Goal: Transaction & Acquisition: Obtain resource

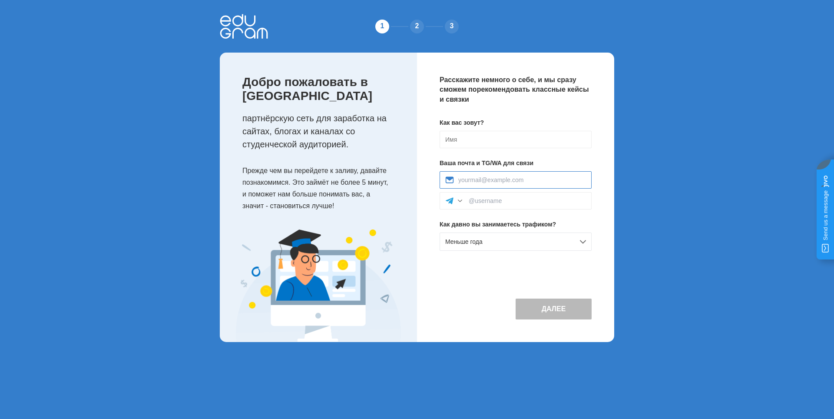
click at [466, 183] on input at bounding box center [522, 179] width 128 height 7
type input "dezmotiv2025@gmail.com"
click at [489, 205] on div at bounding box center [516, 200] width 152 height 17
click at [491, 201] on input at bounding box center [527, 200] width 117 height 7
type input "c"
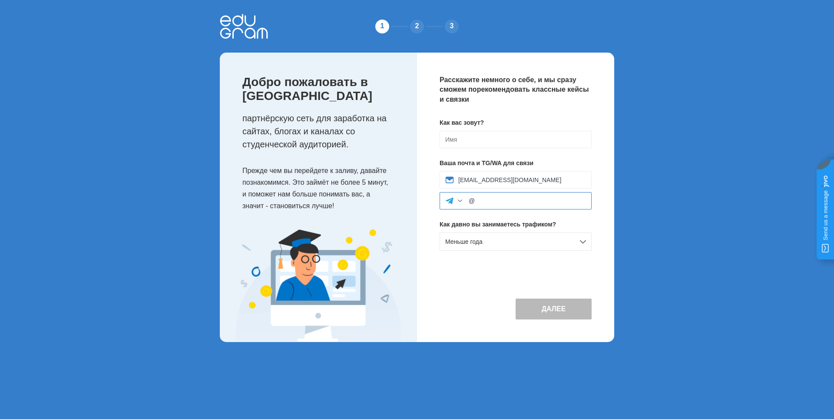
type input "@cleepto"
click at [467, 142] on input at bounding box center [516, 139] width 152 height 17
type input "дмитрий"
click at [540, 307] on button "Далее" at bounding box center [554, 308] width 76 height 21
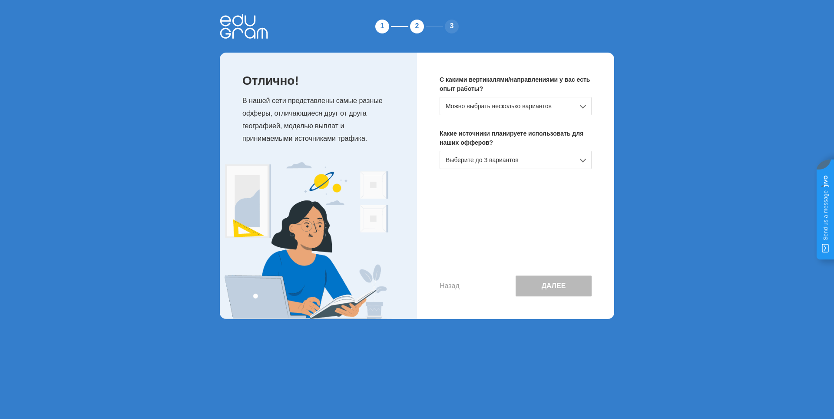
click at [473, 103] on div "Можно выбрать несколько вариантов" at bounding box center [516, 106] width 152 height 18
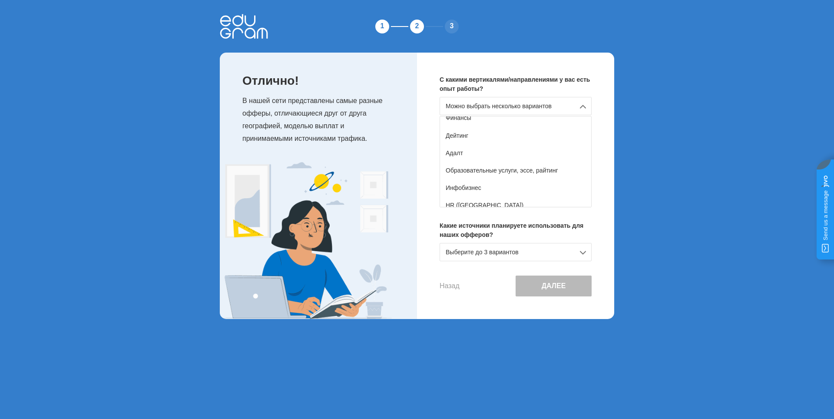
scroll to position [87, 0]
click at [431, 154] on div "С какими вертикалями/направлениями у вас есть опыт работы? Можно выбрать нескол…" at bounding box center [515, 186] width 197 height 266
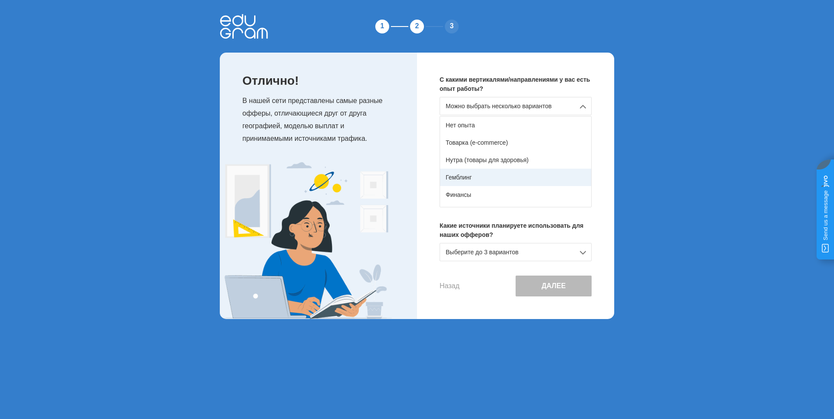
click at [471, 180] on div "Гемблинг" at bounding box center [515, 177] width 151 height 17
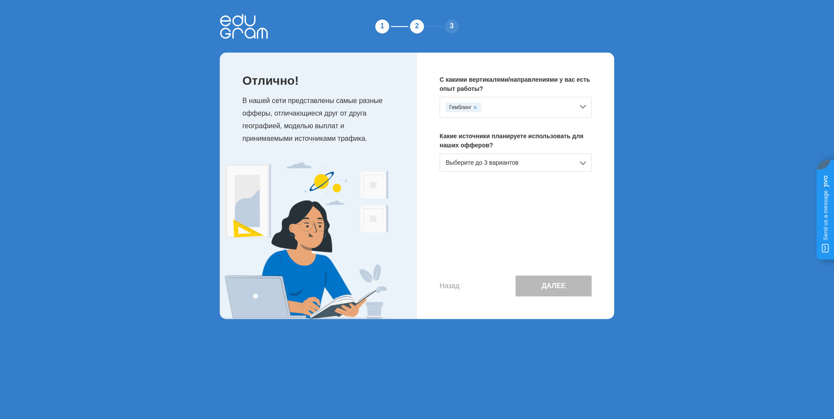
click at [470, 162] on div "Выберите до 3 вариантов" at bounding box center [516, 162] width 152 height 18
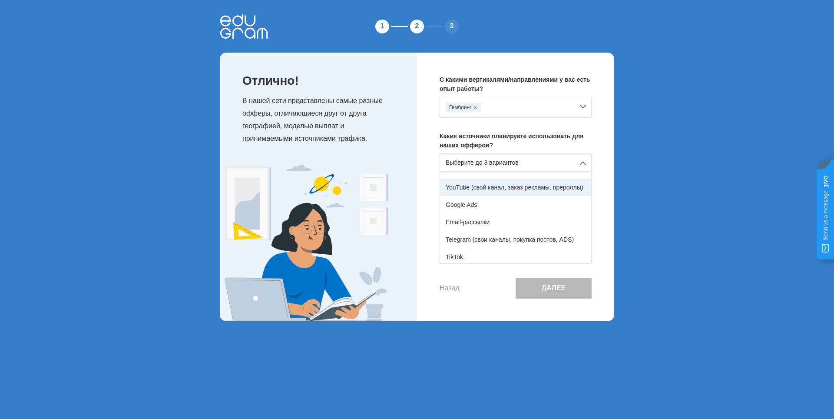
scroll to position [87, 0]
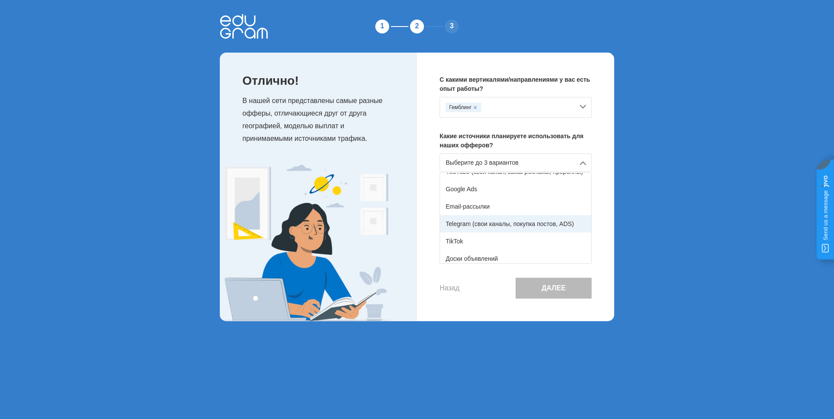
click at [480, 226] on div "Telegram (свои каналы, покупка постов, ADS)" at bounding box center [515, 223] width 151 height 17
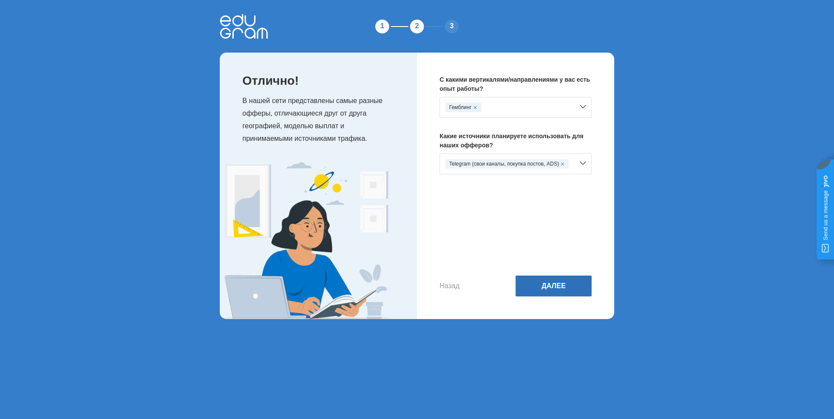
click at [552, 284] on button "Далее" at bounding box center [554, 285] width 76 height 21
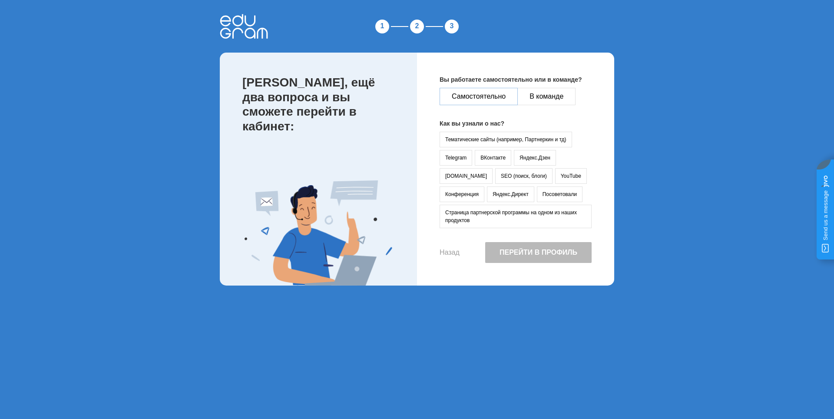
click at [480, 97] on button "Самостоятельно" at bounding box center [479, 96] width 78 height 17
click at [470, 136] on button "Тематические сайты (например, Партнеркин и тд)" at bounding box center [506, 140] width 133 height 16
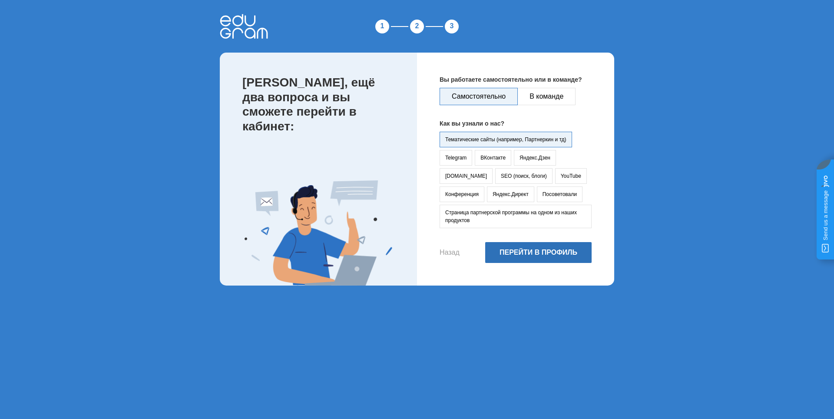
click at [514, 255] on button "Перейти в профиль" at bounding box center [538, 252] width 106 height 21
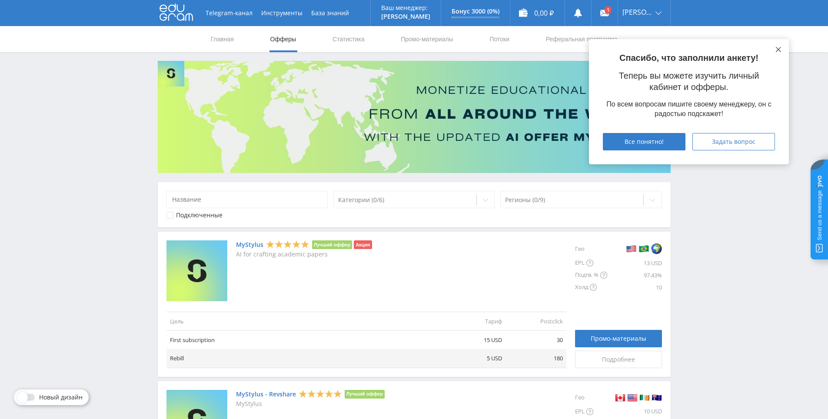
click at [775, 48] on button at bounding box center [778, 49] width 7 height 7
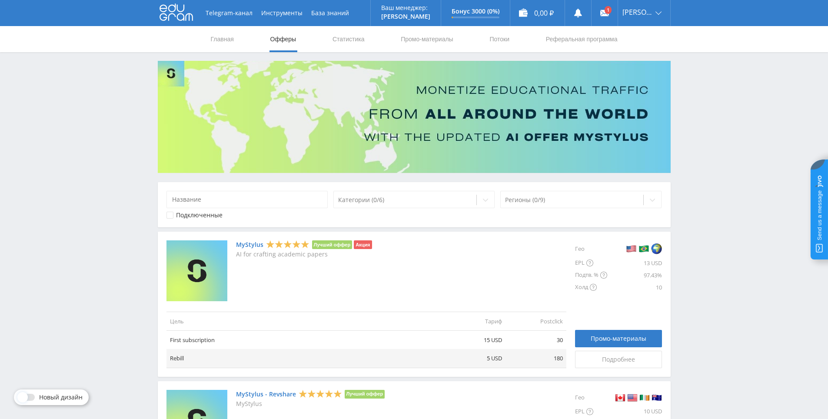
click at [173, 20] on icon at bounding box center [175, 11] width 33 height 17
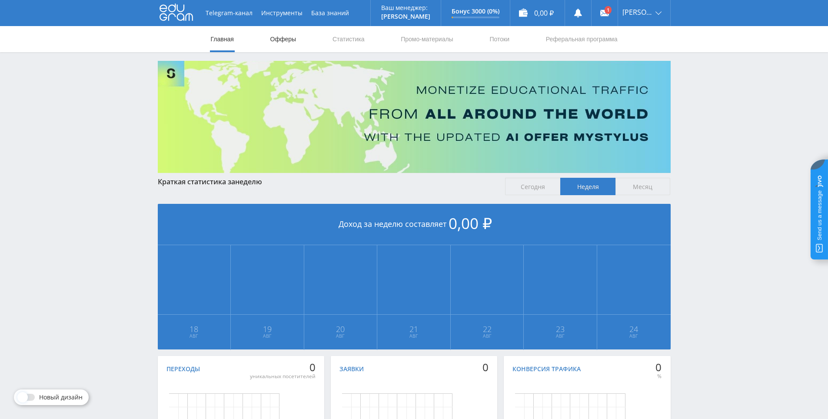
click at [275, 40] on link "Офферы" at bounding box center [283, 39] width 28 height 26
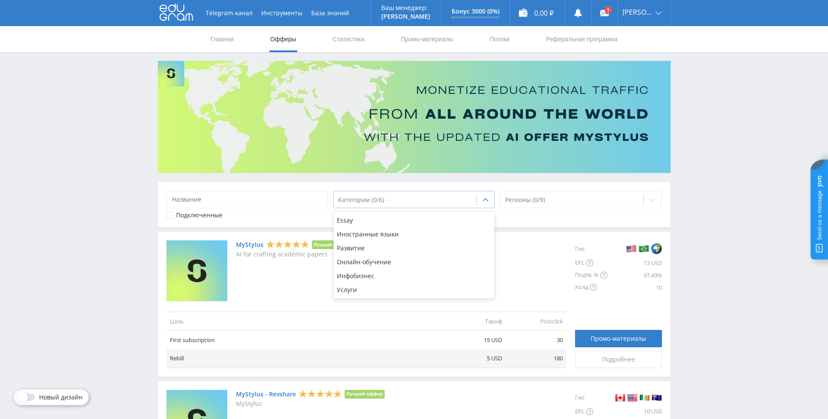
click at [375, 200] on div at bounding box center [405, 200] width 134 height 9
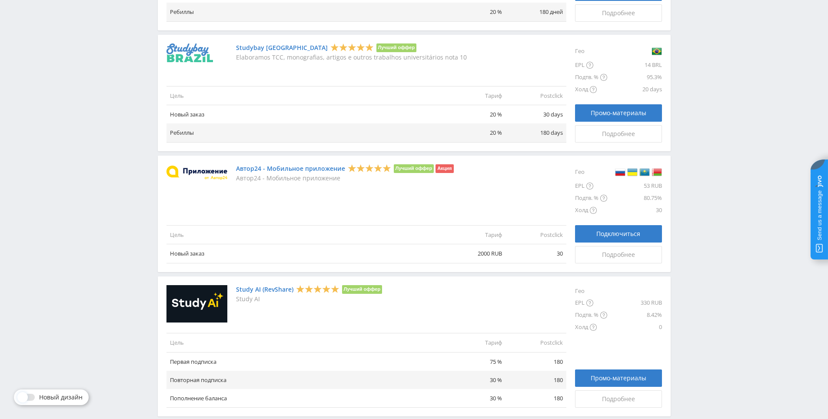
scroll to position [928, 0]
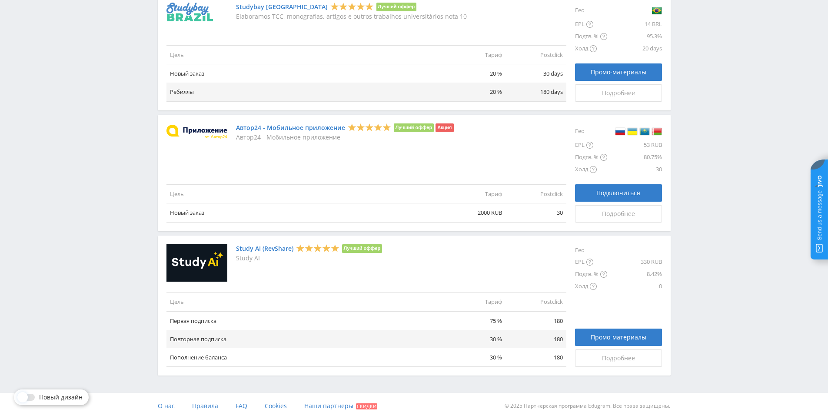
click at [23, 398] on span at bounding box center [22, 397] width 10 height 10
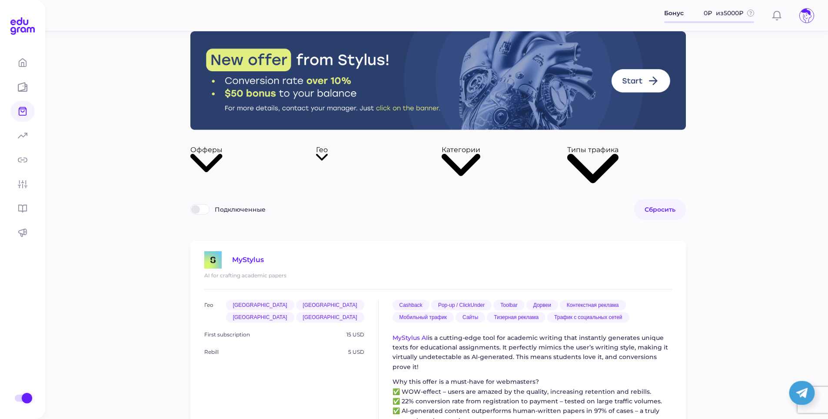
click at [206, 204] on div at bounding box center [199, 209] width 19 height 10
click at [192, 206] on input "Подключенные" at bounding box center [192, 206] width 0 height 0
click at [190, 209] on span at bounding box center [190, 209] width 0 height 0
click at [2, 1] on input "Подключенные" at bounding box center [2, 1] width 0 height 0
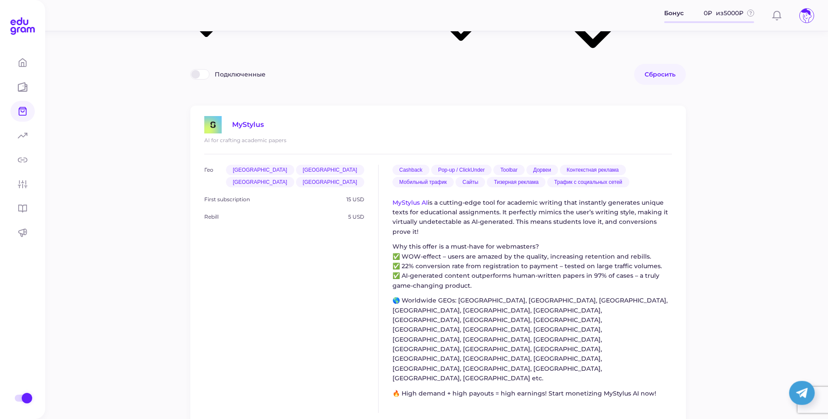
scroll to position [130, 0]
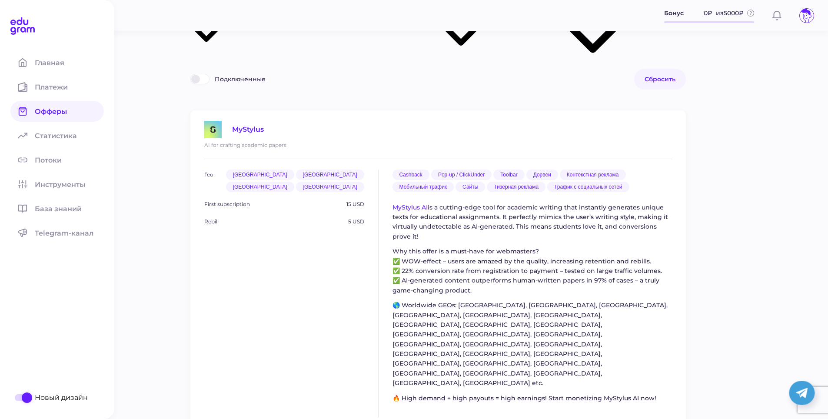
click at [22, 398] on span at bounding box center [27, 397] width 10 height 10
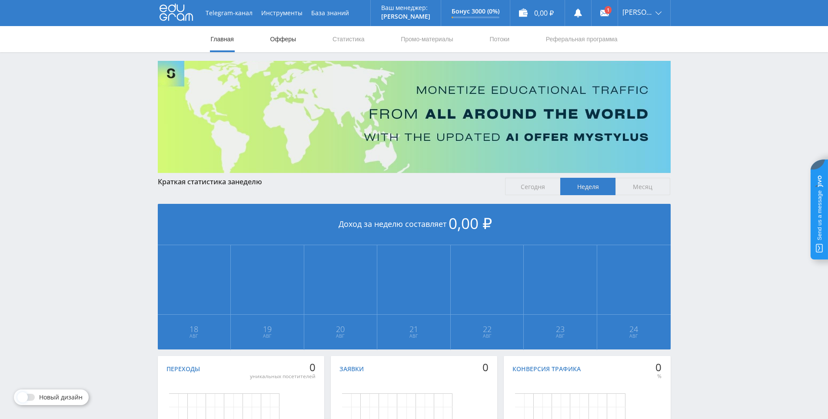
click at [295, 38] on link "Офферы" at bounding box center [283, 39] width 28 height 26
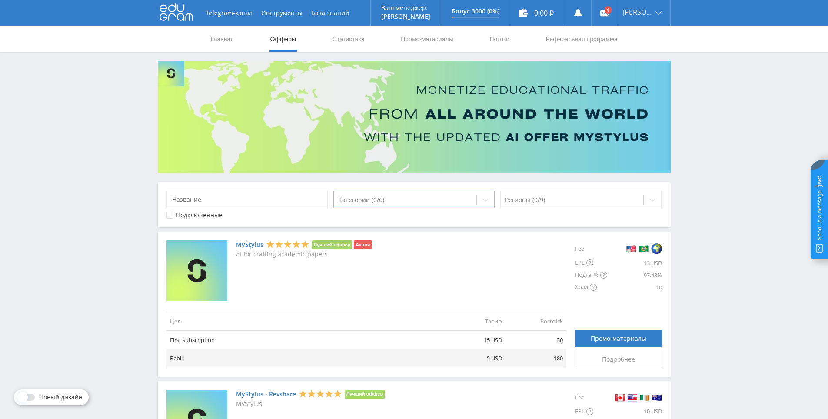
click at [365, 199] on div at bounding box center [405, 200] width 134 height 9
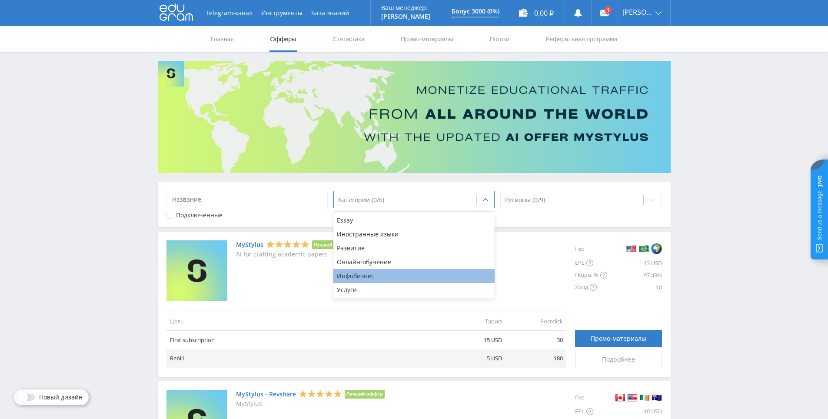
click at [373, 272] on div "Инфобизнес" at bounding box center [414, 276] width 162 height 14
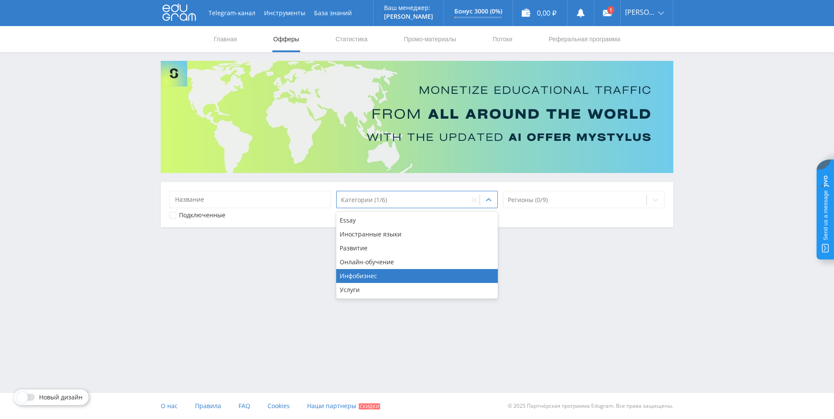
click at [134, 236] on div "Telegram-канал Инструменты База знаний Ваш менеджер: Alex Alex Online @edugram_…" at bounding box center [417, 135] width 834 height 271
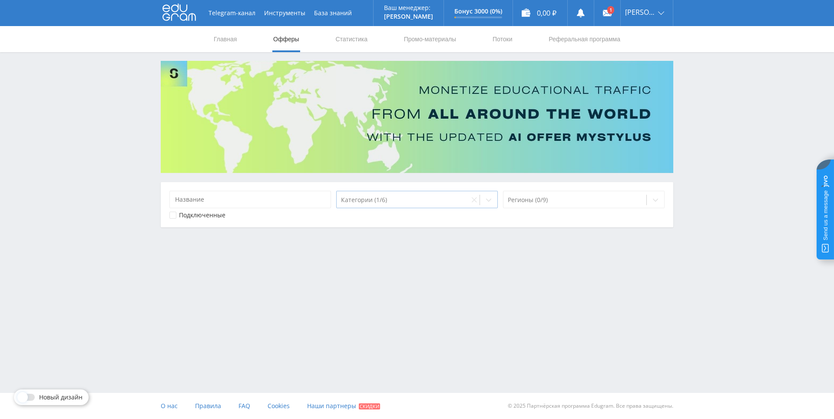
click at [361, 200] on div at bounding box center [403, 200] width 124 height 9
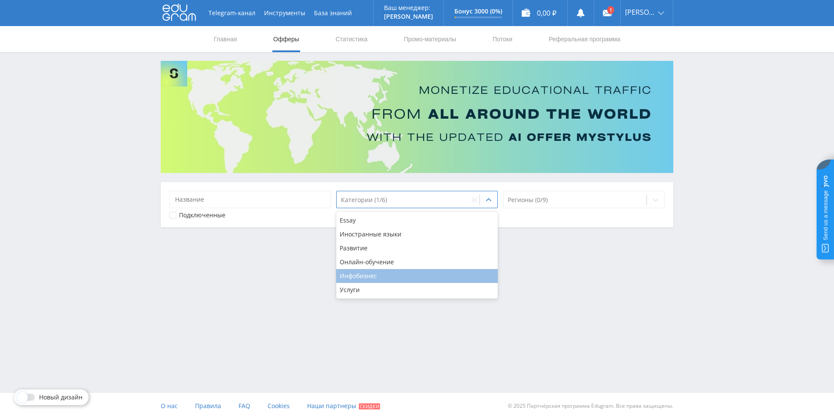
click at [361, 273] on div "Инфобизнес" at bounding box center [417, 276] width 162 height 14
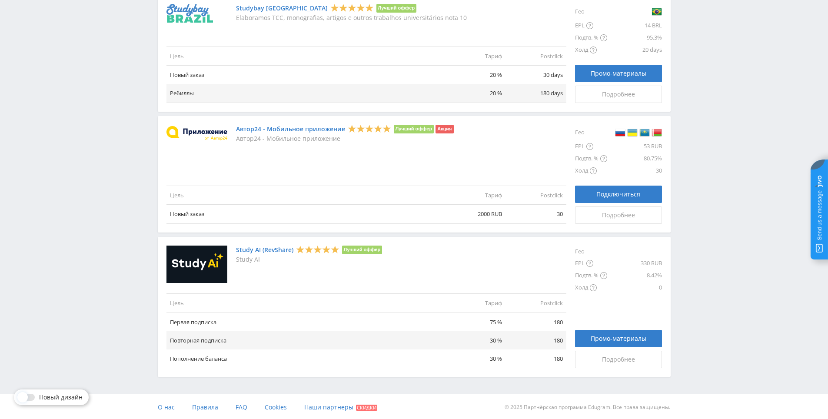
scroll to position [928, 0]
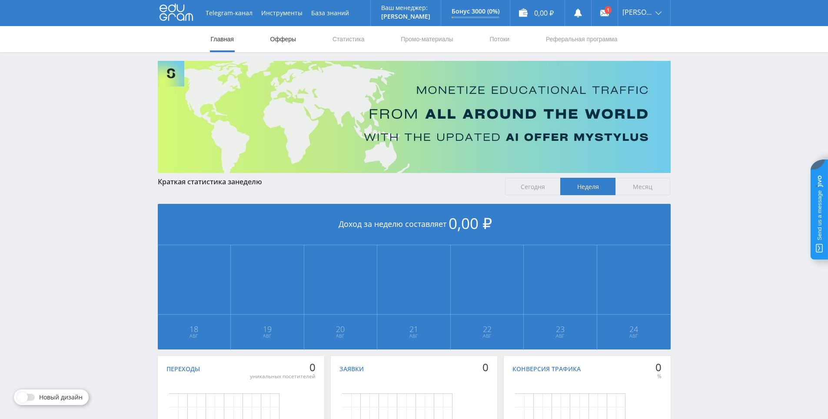
click at [272, 34] on link "Офферы" at bounding box center [283, 39] width 28 height 26
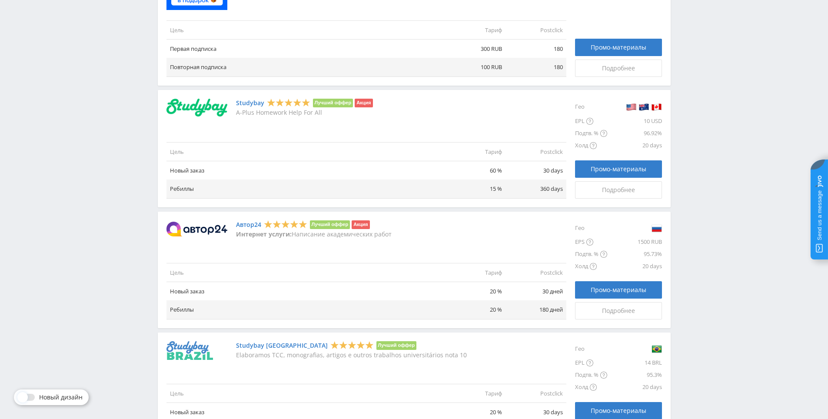
scroll to position [928, 0]
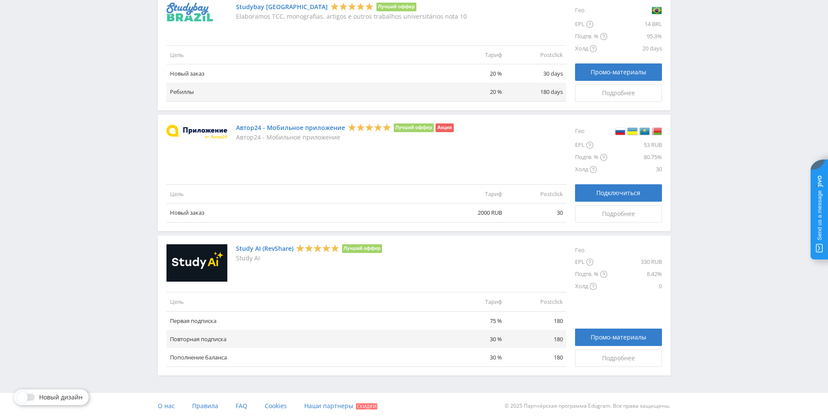
click at [21, 393] on span at bounding box center [22, 397] width 10 height 10
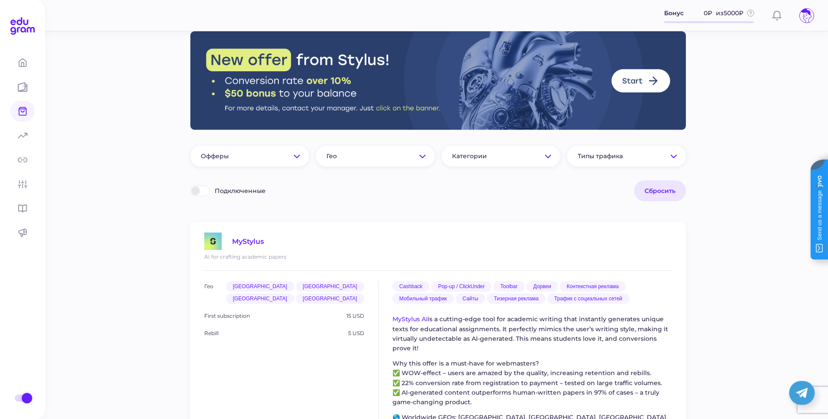
click at [660, 189] on span "Сбросить" at bounding box center [659, 191] width 31 height 8
click at [651, 195] on span "Сбросить" at bounding box center [659, 191] width 31 height 8
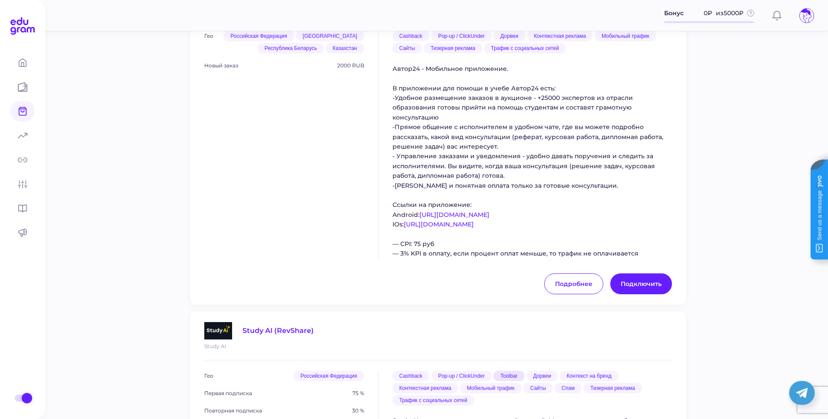
scroll to position [1977, 0]
